Goal: Information Seeking & Learning: Learn about a topic

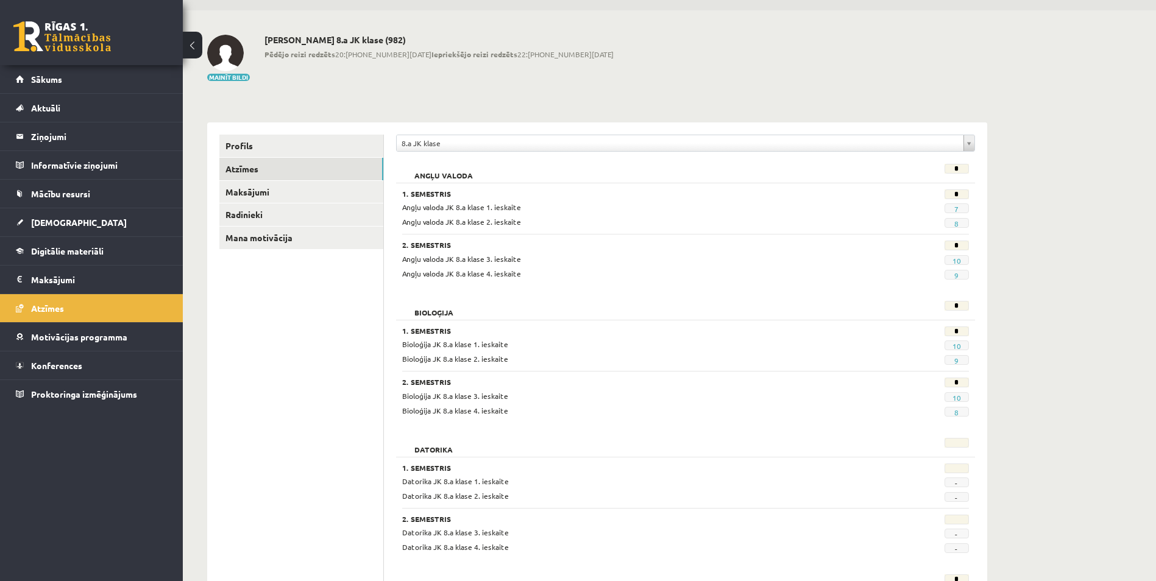
scroll to position [37, 0]
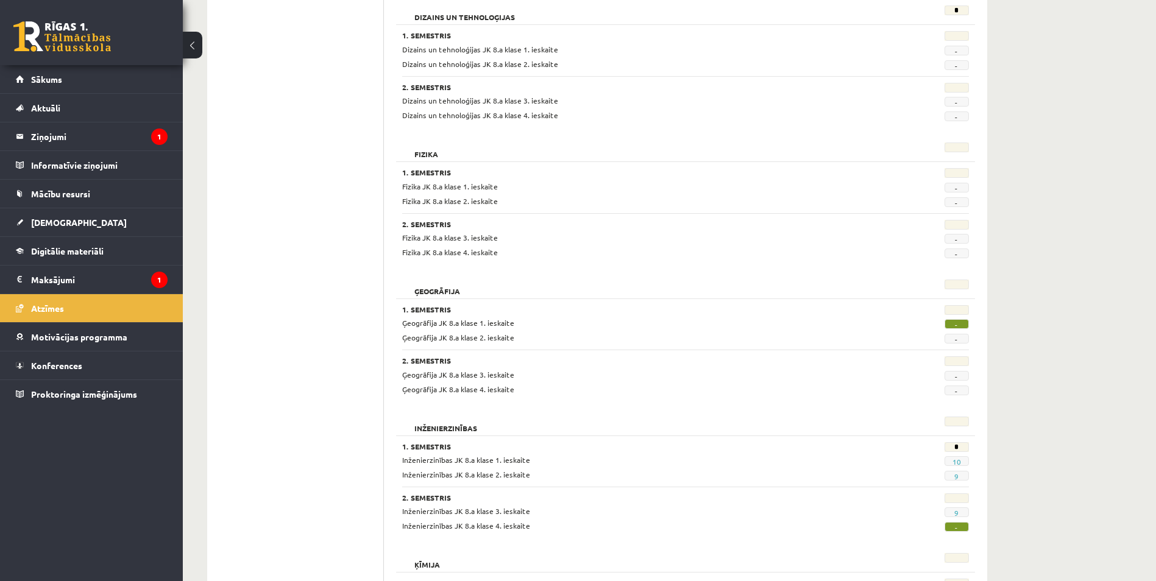
scroll to position [563, 0]
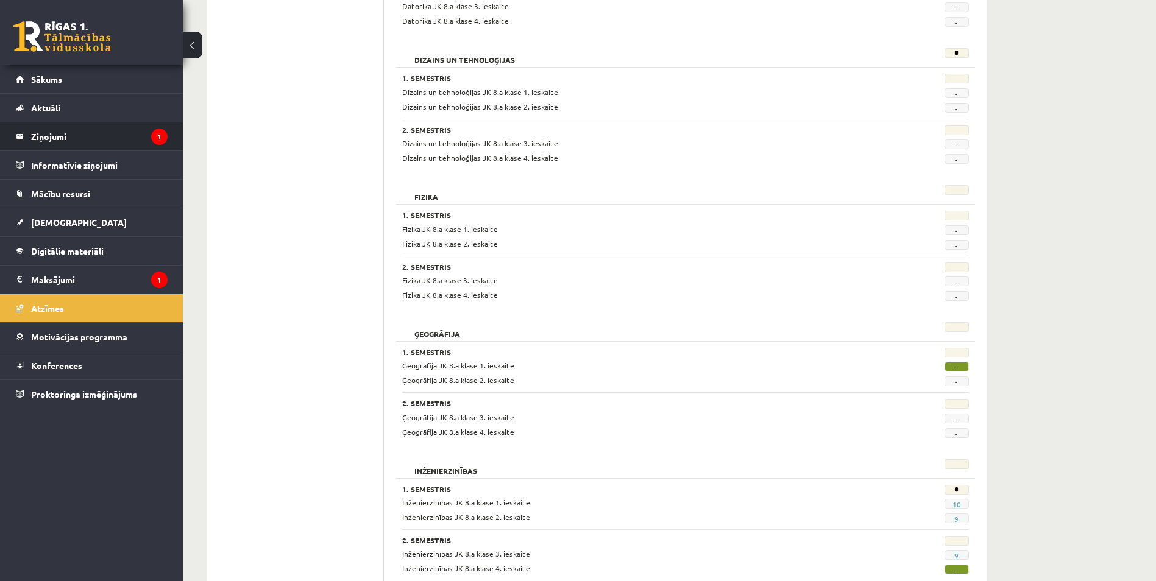
click at [52, 134] on legend "Ziņojumi 1" at bounding box center [99, 136] width 136 height 28
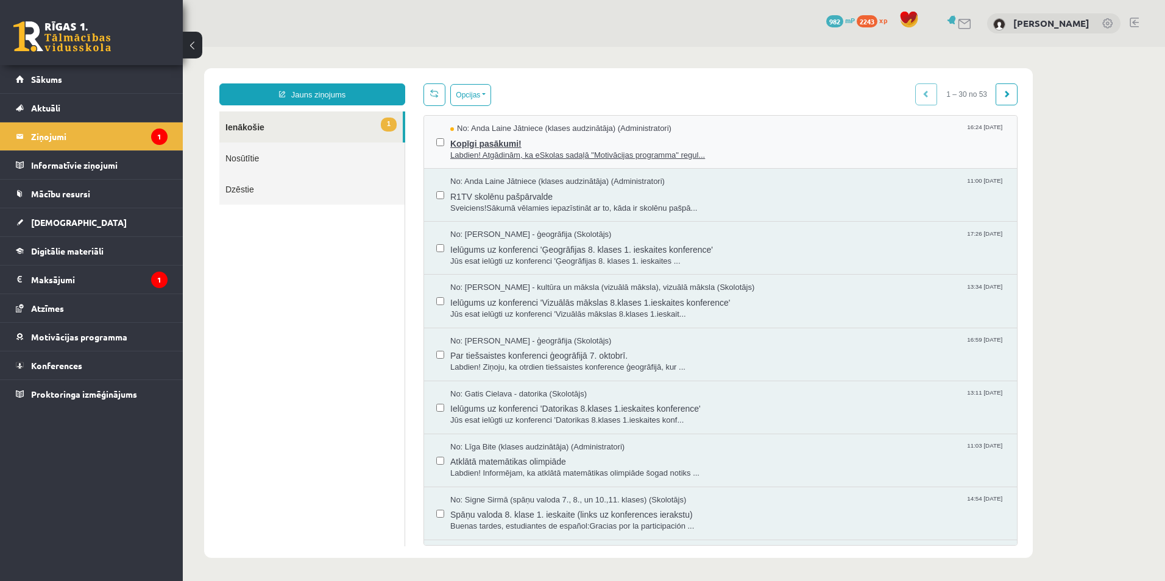
click at [530, 154] on span "Labdien! Atgādinām, ka eSkolas sadaļā "Motivācijas programma" regul..." at bounding box center [727, 156] width 554 height 12
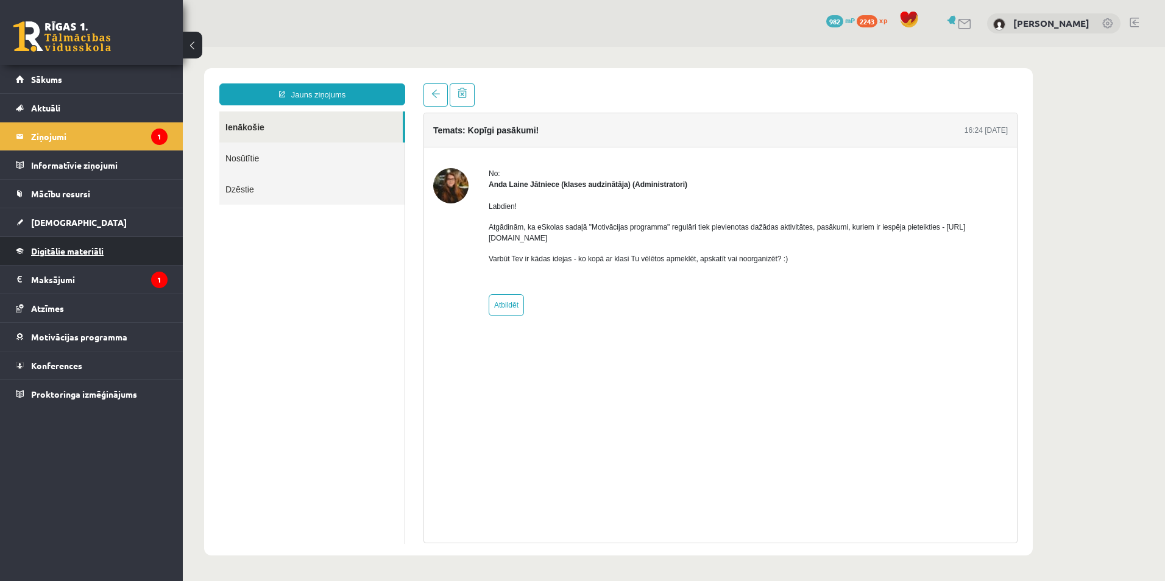
click at [74, 253] on span "Digitālie materiāli" at bounding box center [67, 251] width 73 height 11
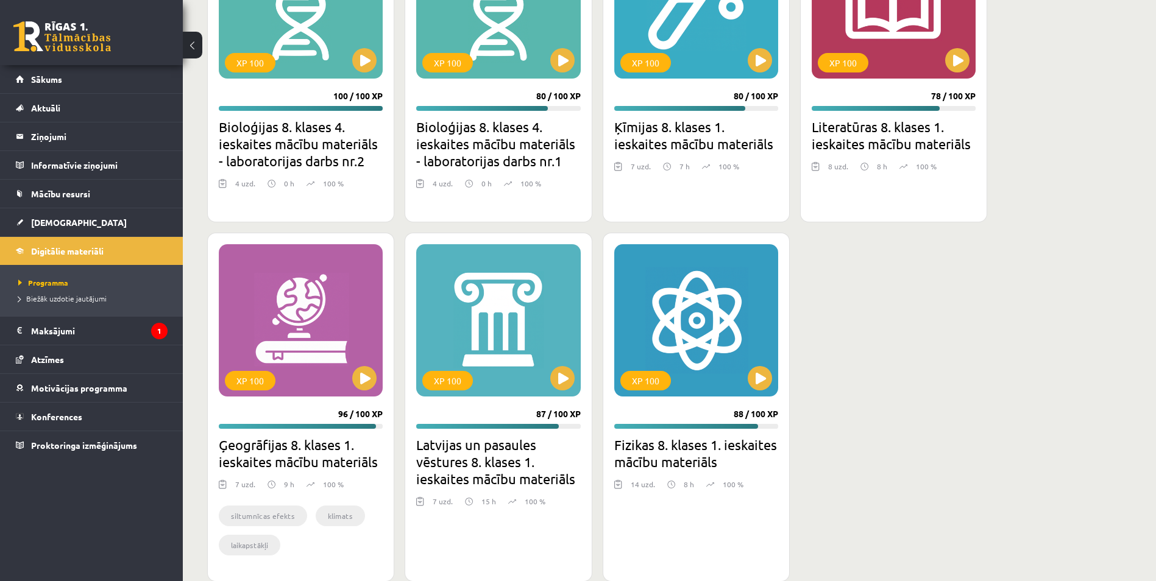
scroll to position [3977, 0]
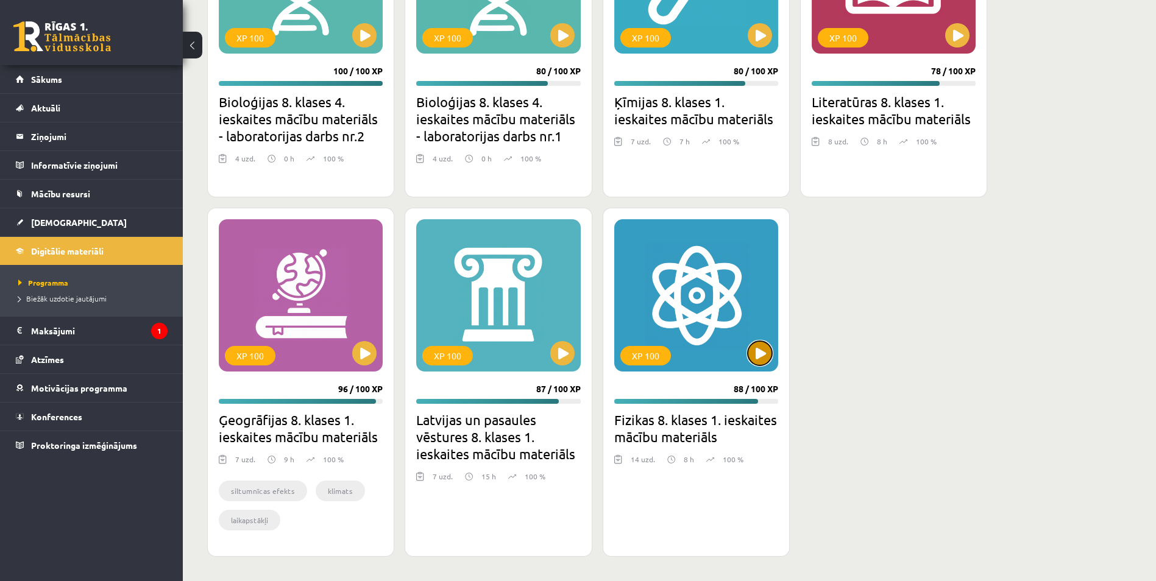
click at [757, 352] on button at bounding box center [760, 353] width 24 height 24
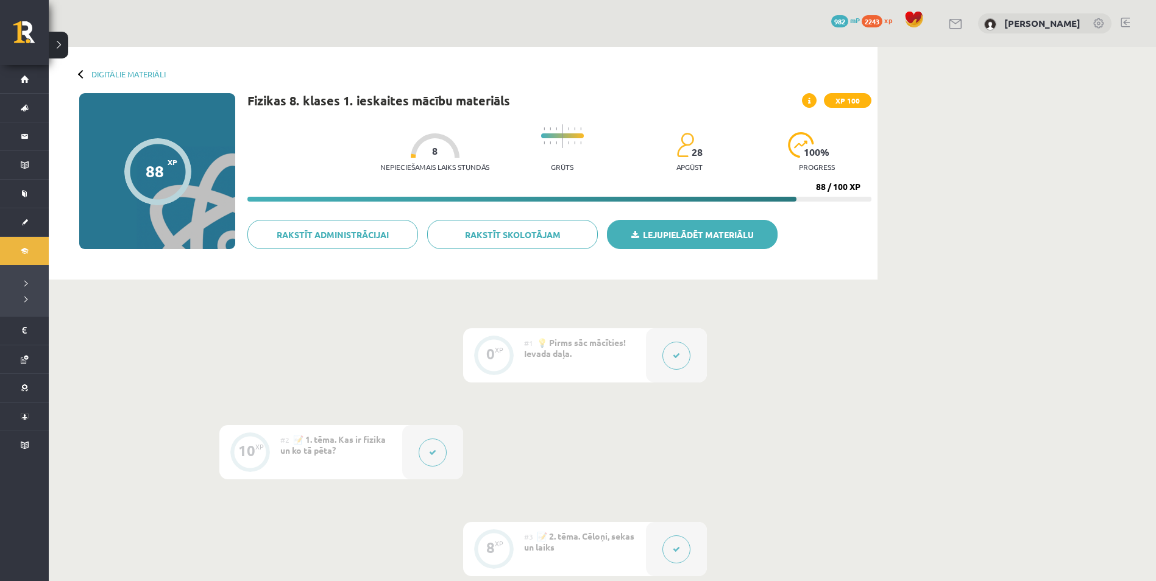
click at [699, 244] on link "Lejupielādēt materiālu" at bounding box center [692, 234] width 171 height 29
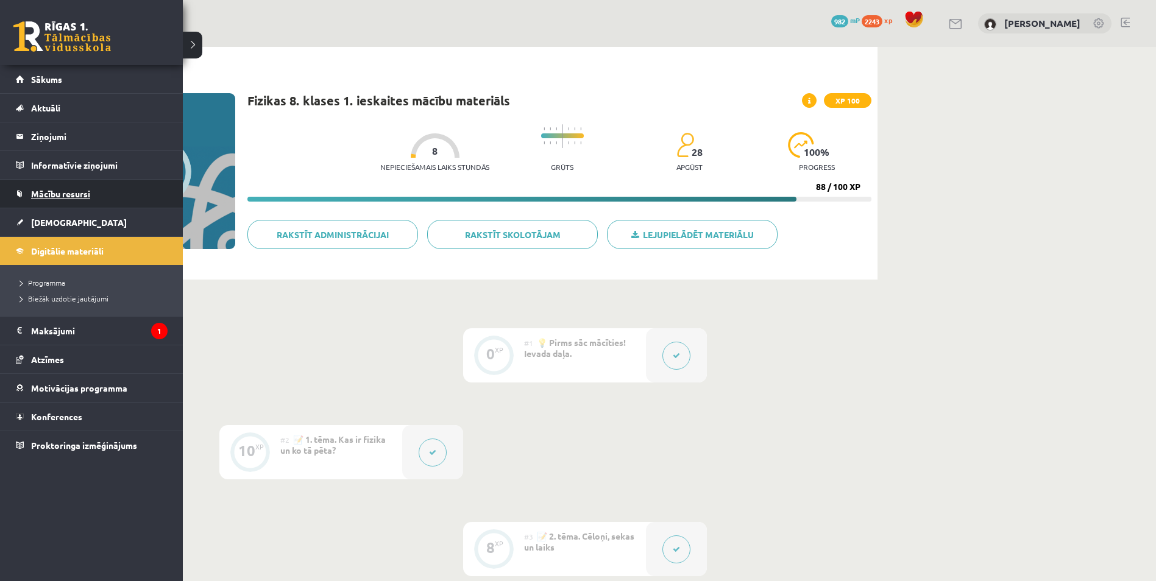
click at [59, 188] on link "Mācību resursi" at bounding box center [92, 194] width 152 height 28
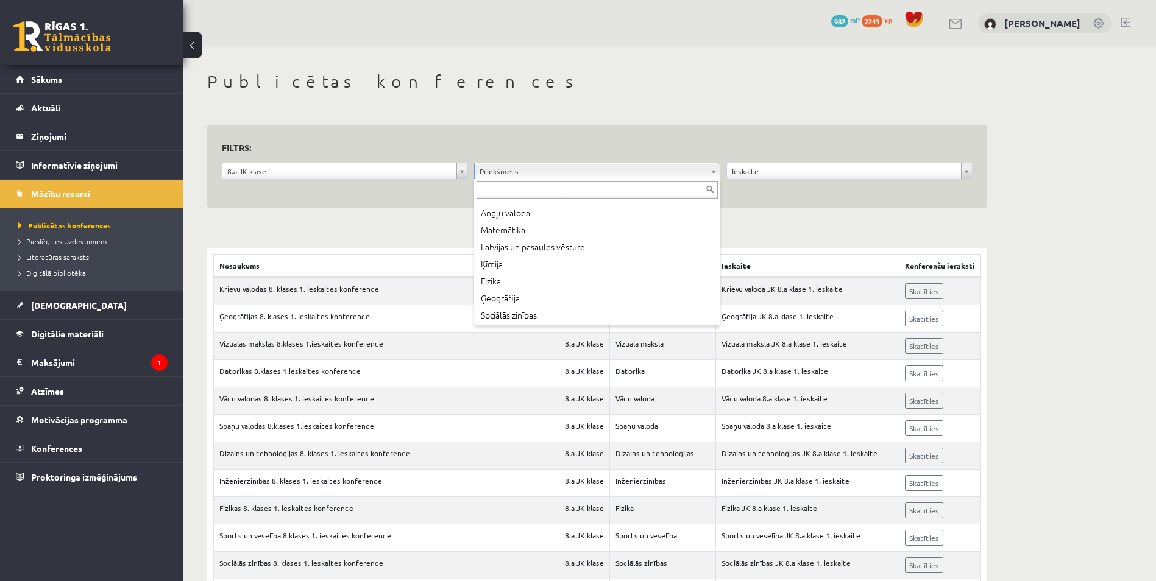
scroll to position [83, 0]
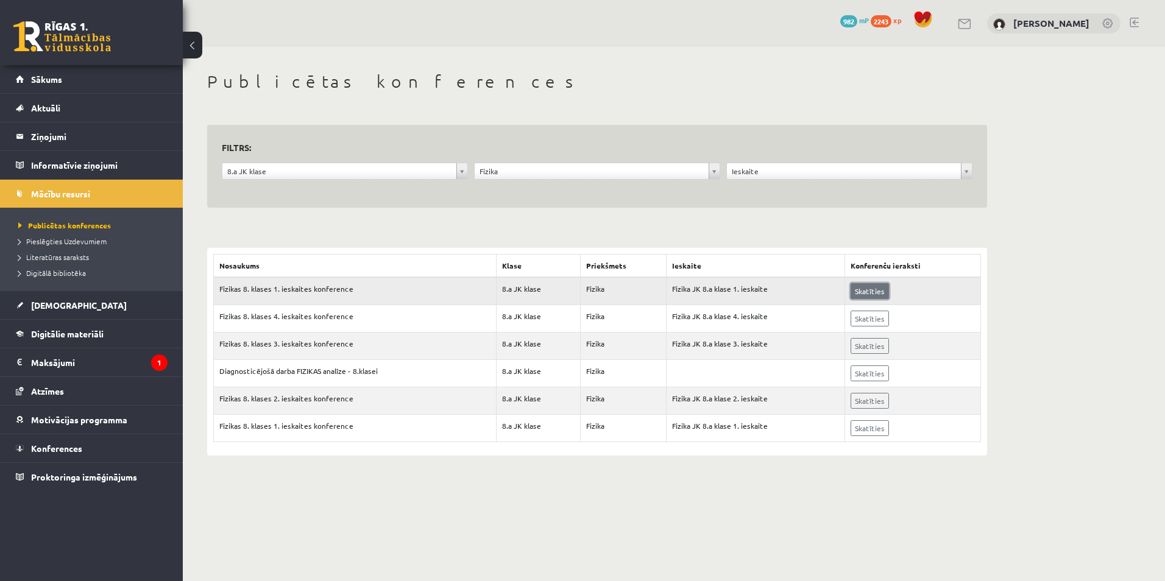
click at [872, 286] on link "Skatīties" at bounding box center [870, 291] width 38 height 16
